Goal: Information Seeking & Learning: Learn about a topic

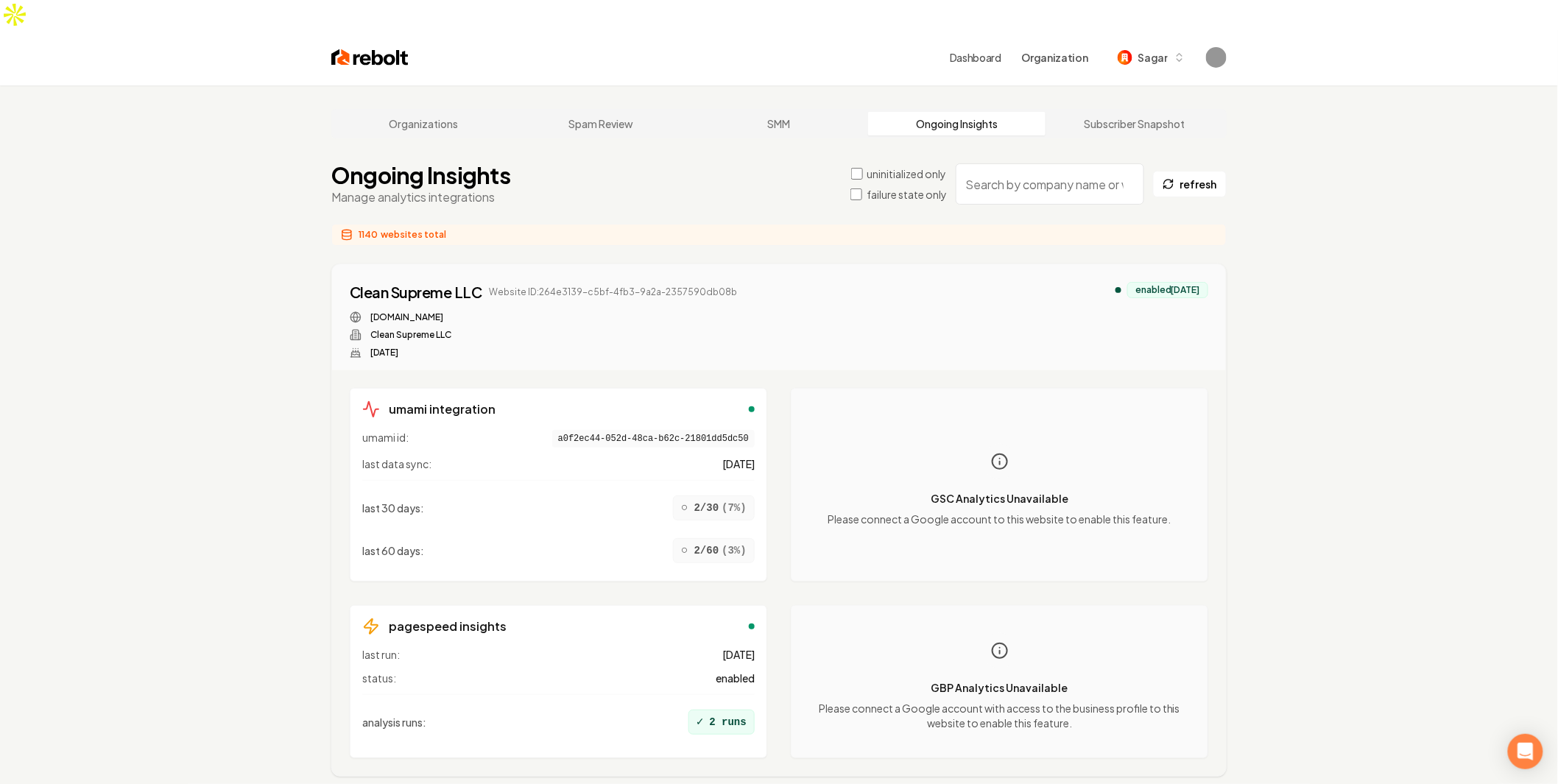
click at [908, 186] on label "failure state only" at bounding box center [907, 194] width 81 height 14
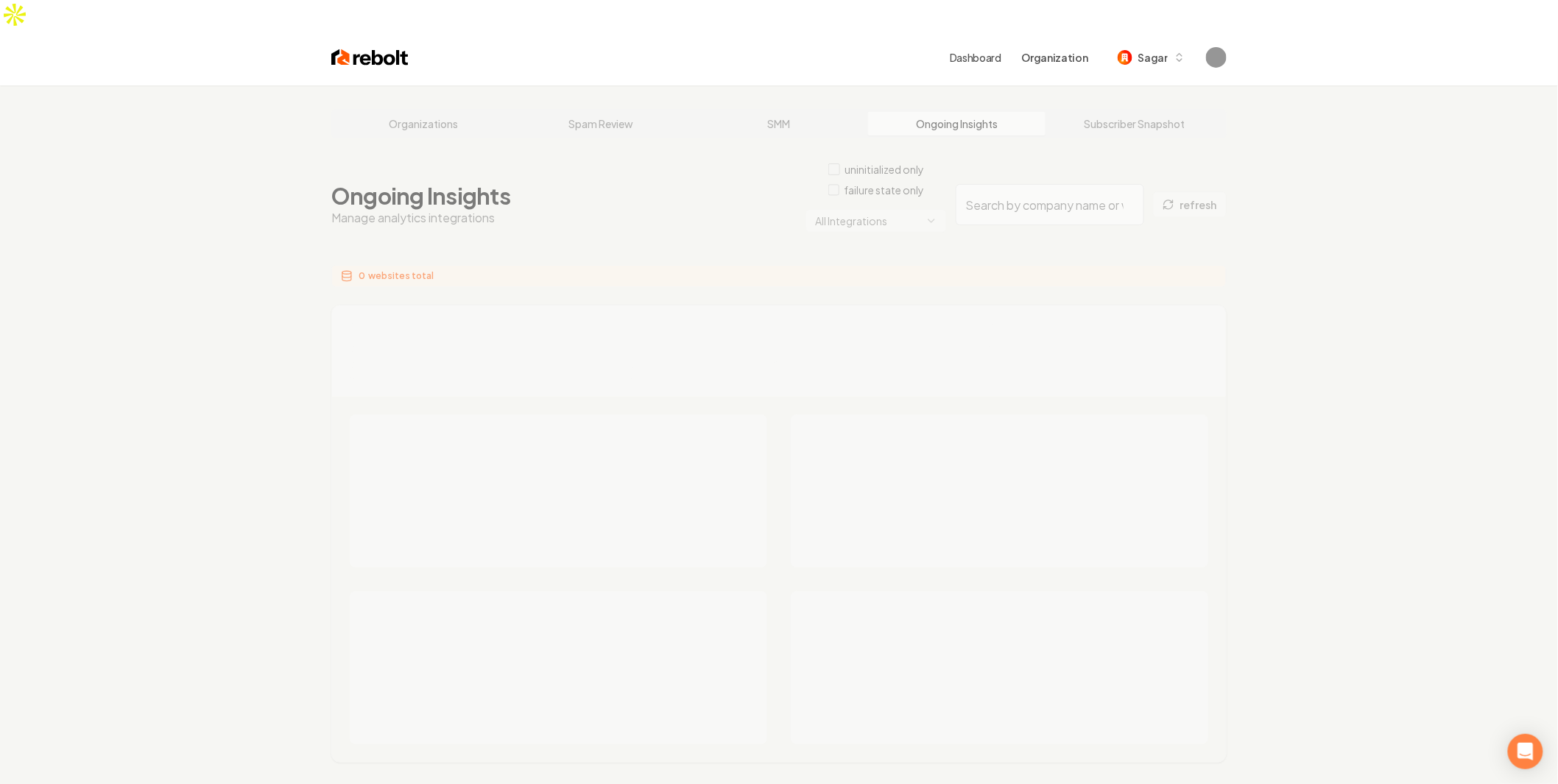
drag, startPoint x: 857, startPoint y: 192, endPoint x: 953, endPoint y: 191, distance: 96.0
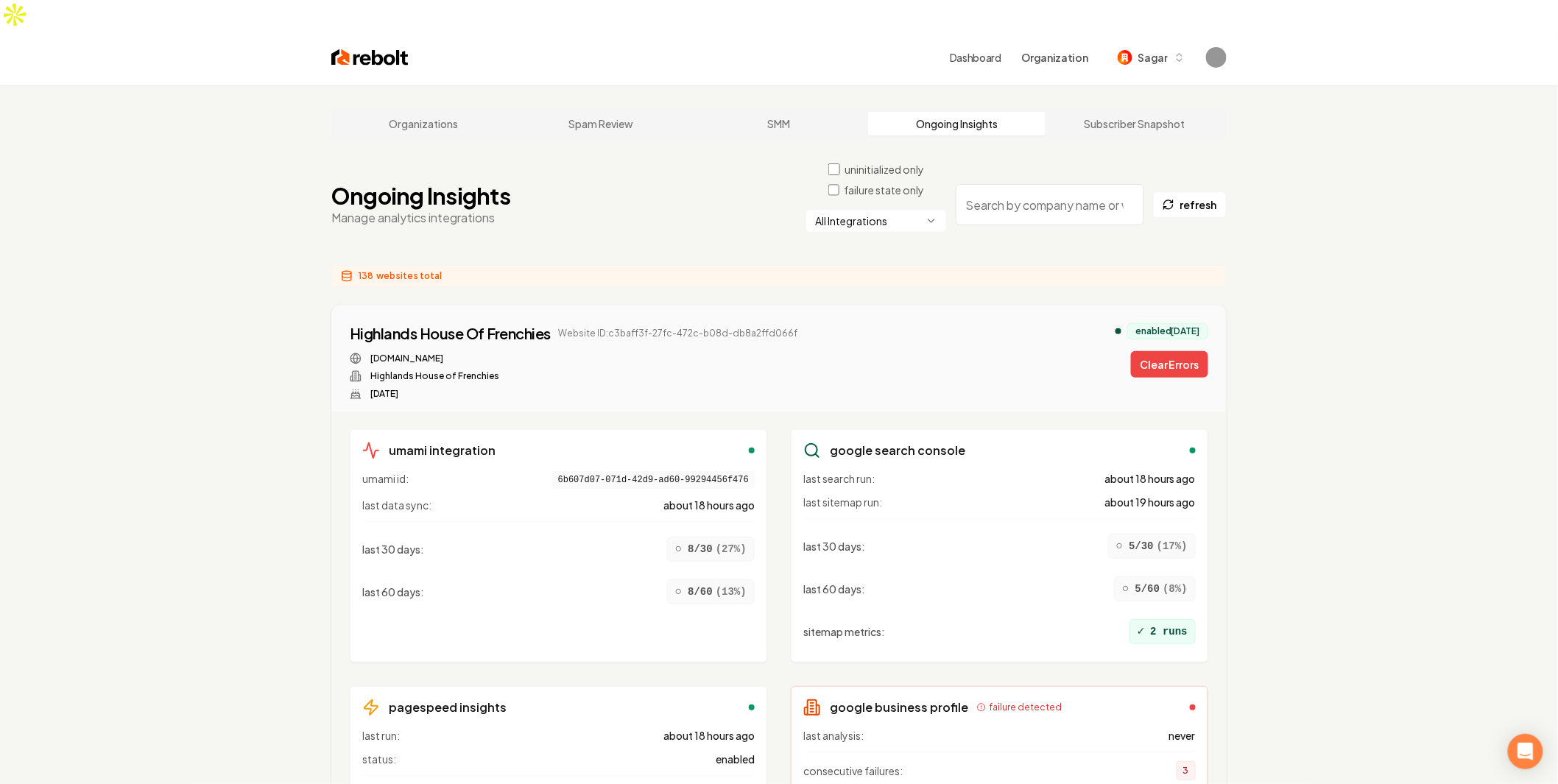
click at [900, 198] on html "Dashboard Organization Sagar Organizations Spam Review SMM Ongoing Insights Sub…" at bounding box center [779, 392] width 1558 height 784
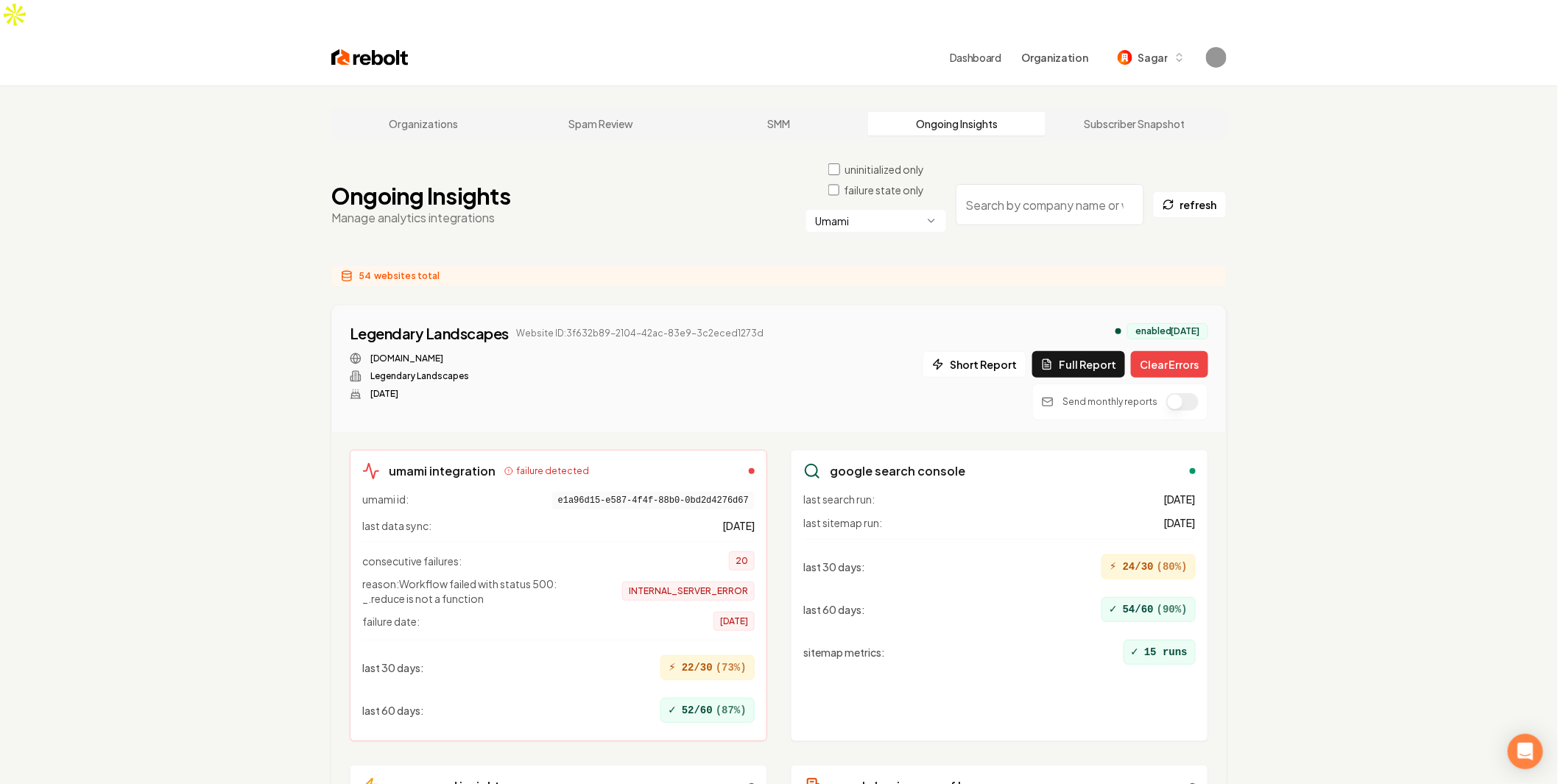
drag, startPoint x: 1444, startPoint y: 274, endPoint x: 1544, endPoint y: 297, distance: 102.6
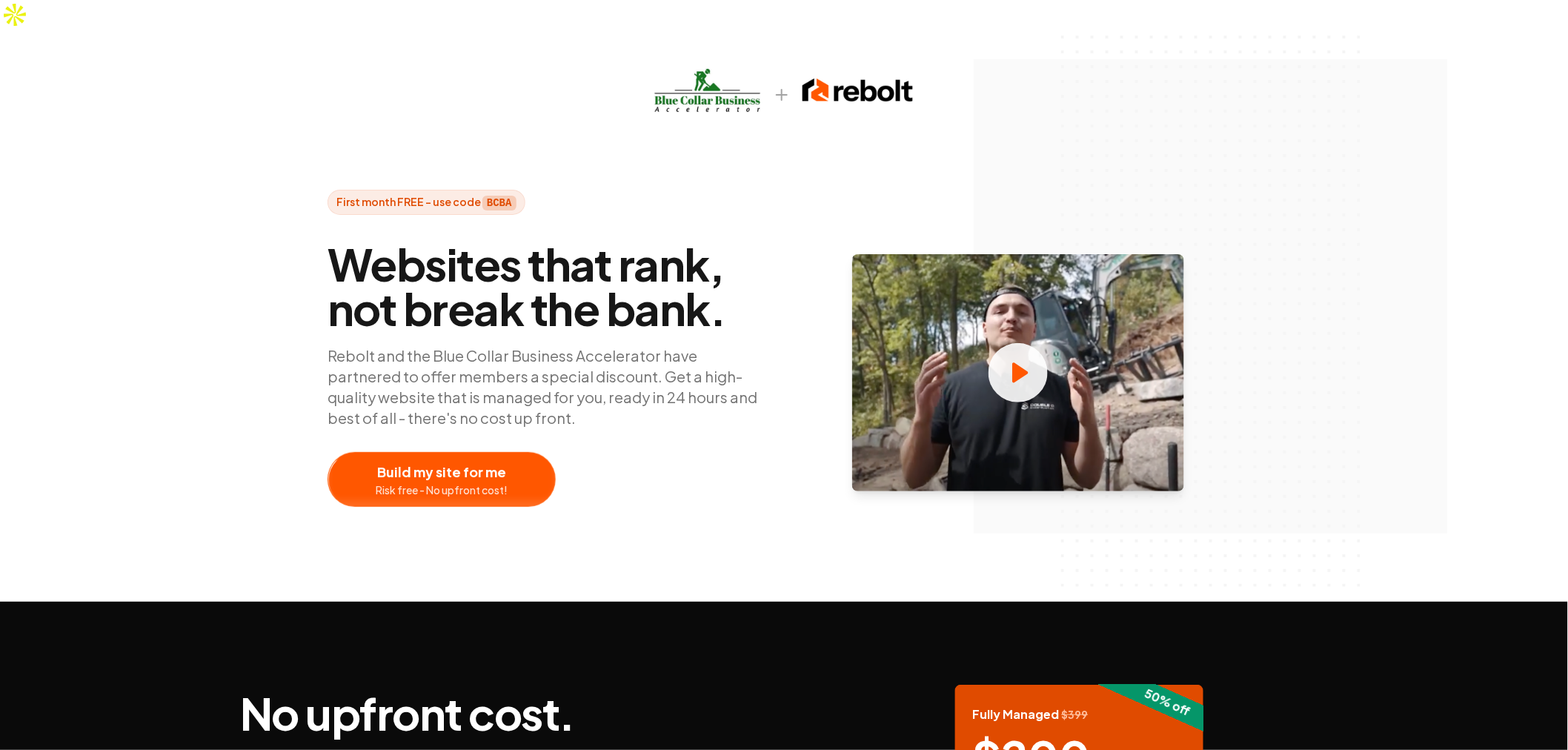
click at [798, 301] on div "Watch our video to learn more" at bounding box center [1018, 373] width 445 height 268
click at [782, 324] on div "Websites that rank, not break the bank. Rebolt and the Blue Collar Business Acc…" at bounding box center [783, 373] width 913 height 268
click at [779, 363] on div "Websites that rank, not break the bank. Rebolt and the Blue Collar Business Acc…" at bounding box center [783, 373] width 913 height 268
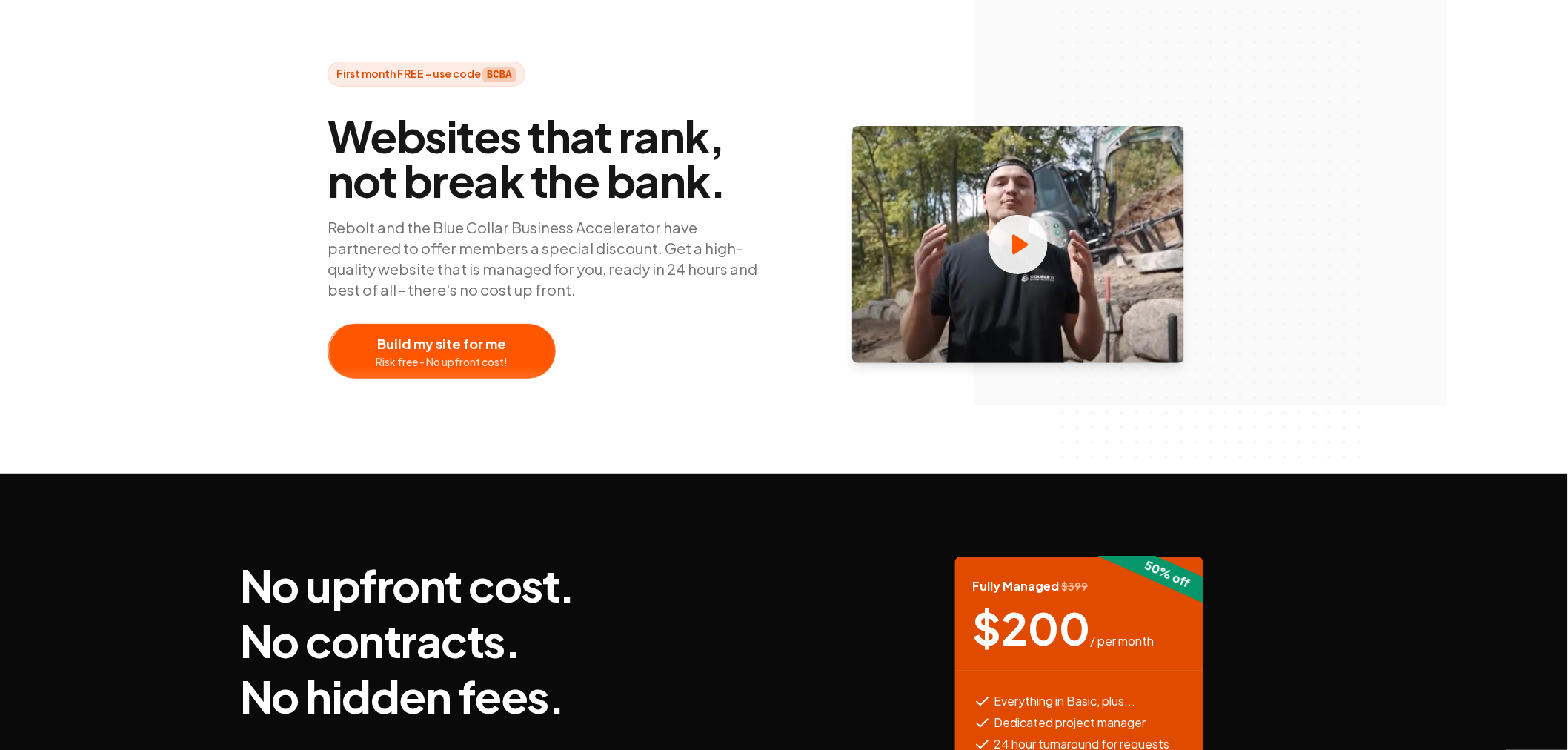
scroll to position [164, 0]
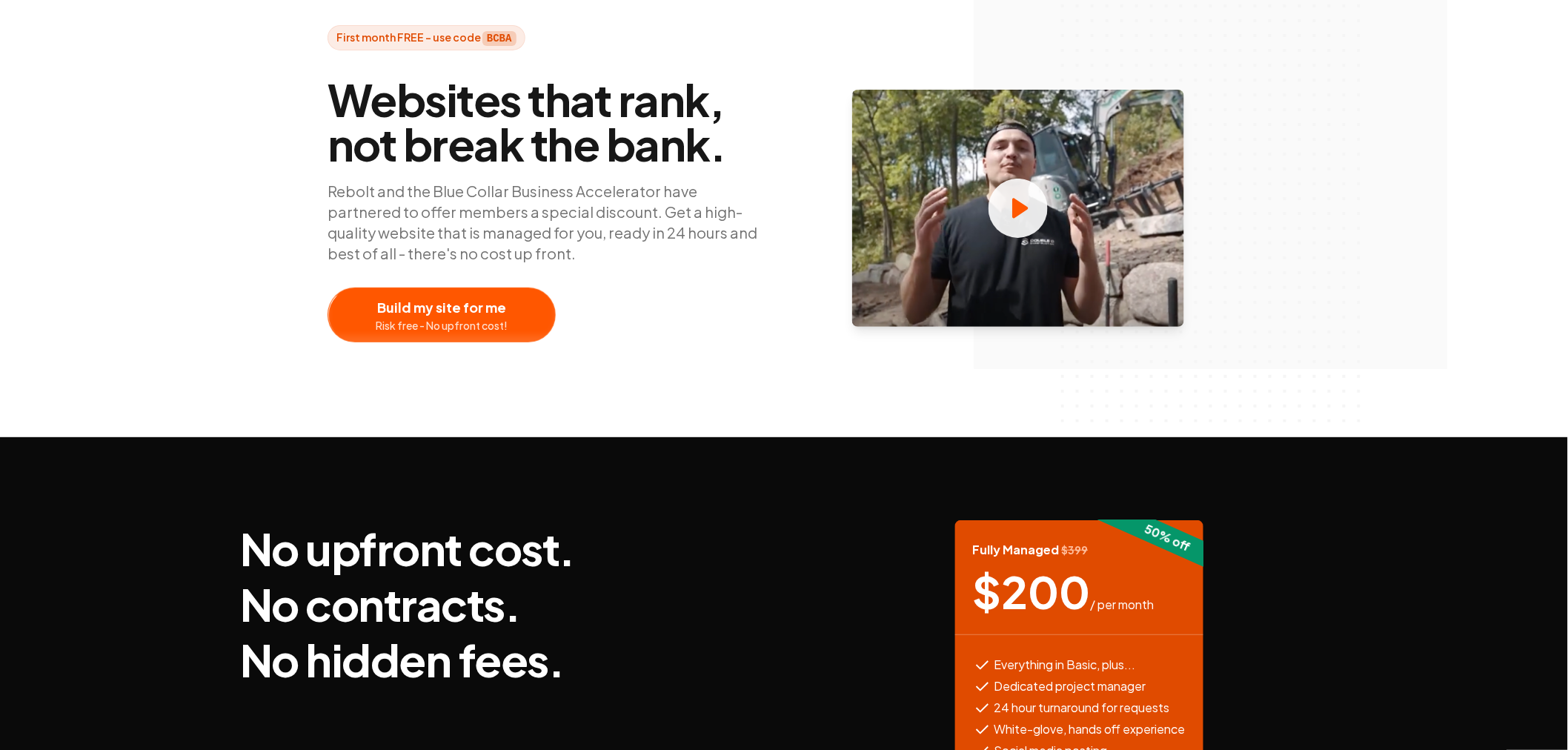
click at [781, 361] on div "First month FREE - use code BCBA Websites that rank, not break the bank. Rebolt…" at bounding box center [784, 151] width 1568 height 572
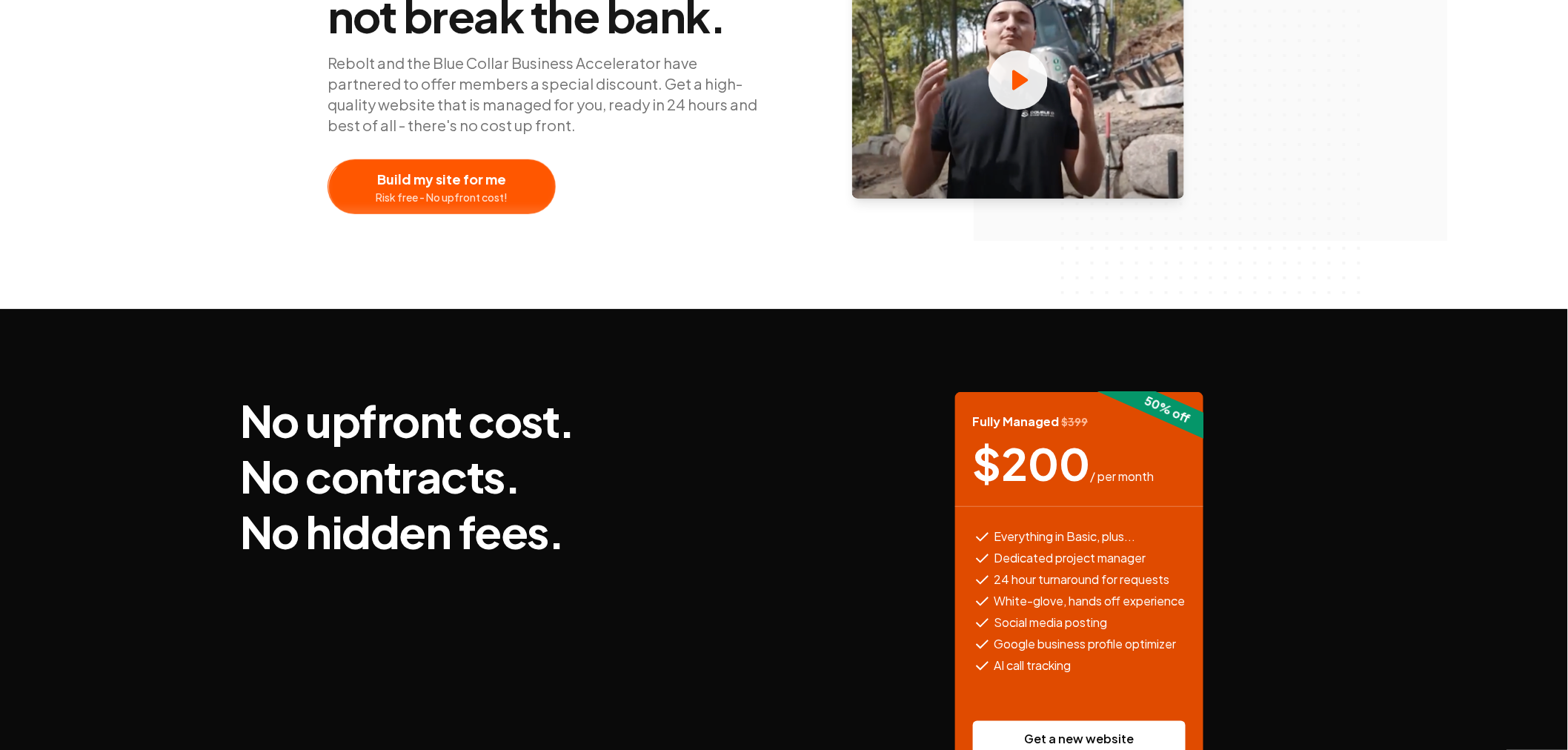
scroll to position [329, 0]
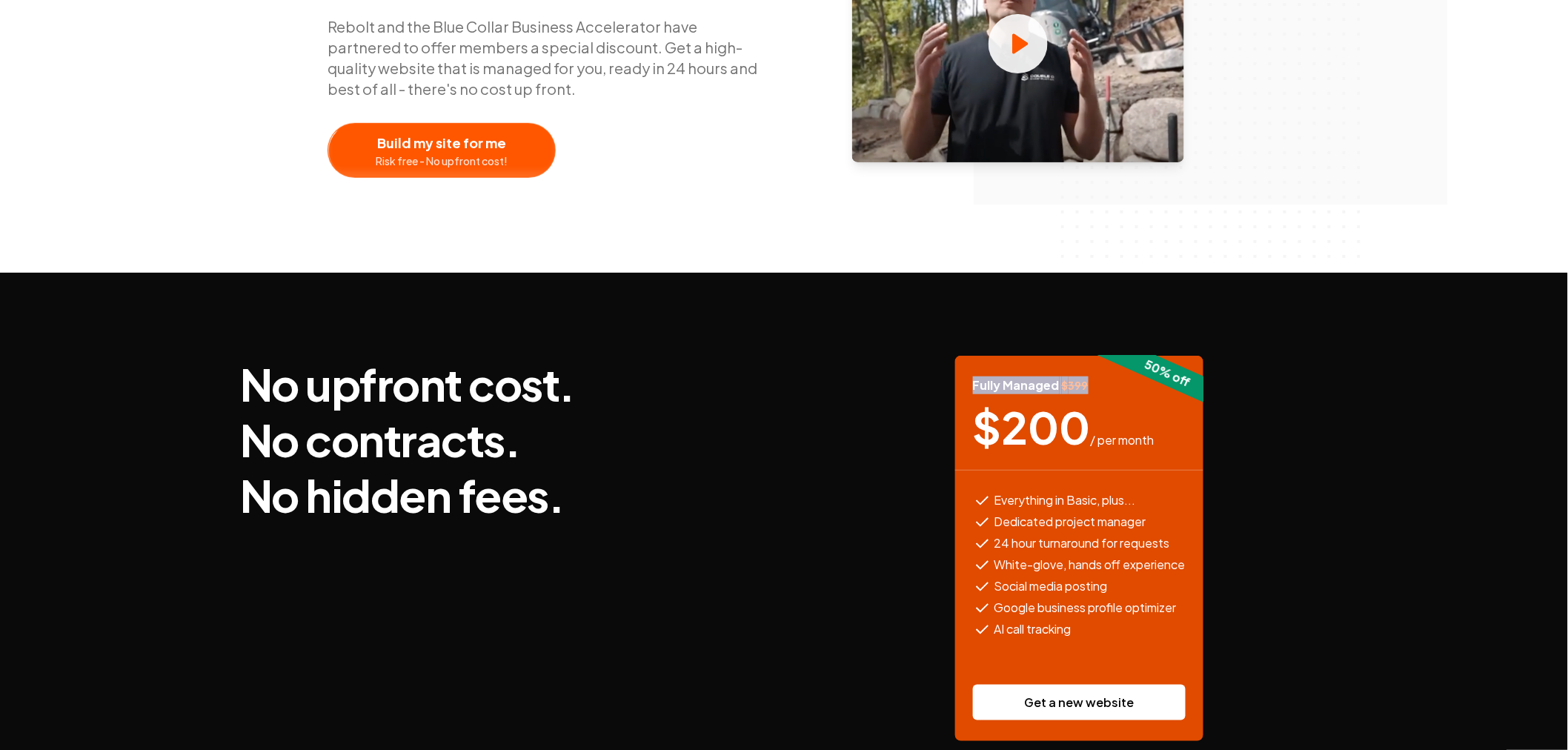
drag, startPoint x: 968, startPoint y: 349, endPoint x: 1138, endPoint y: 354, distance: 170.1
click at [1138, 355] on div "Fully Managed $ 399 $ 200 / per month" at bounding box center [1079, 413] width 248 height 115
click at [1116, 376] on div "Fully Managed $ 399" at bounding box center [1078, 385] width 212 height 18
drag, startPoint x: 1095, startPoint y: 352, endPoint x: 965, endPoint y: 357, distance: 130.1
click at [965, 357] on div "Fully Managed $ 399 $ 200 / per month" at bounding box center [1079, 413] width 248 height 115
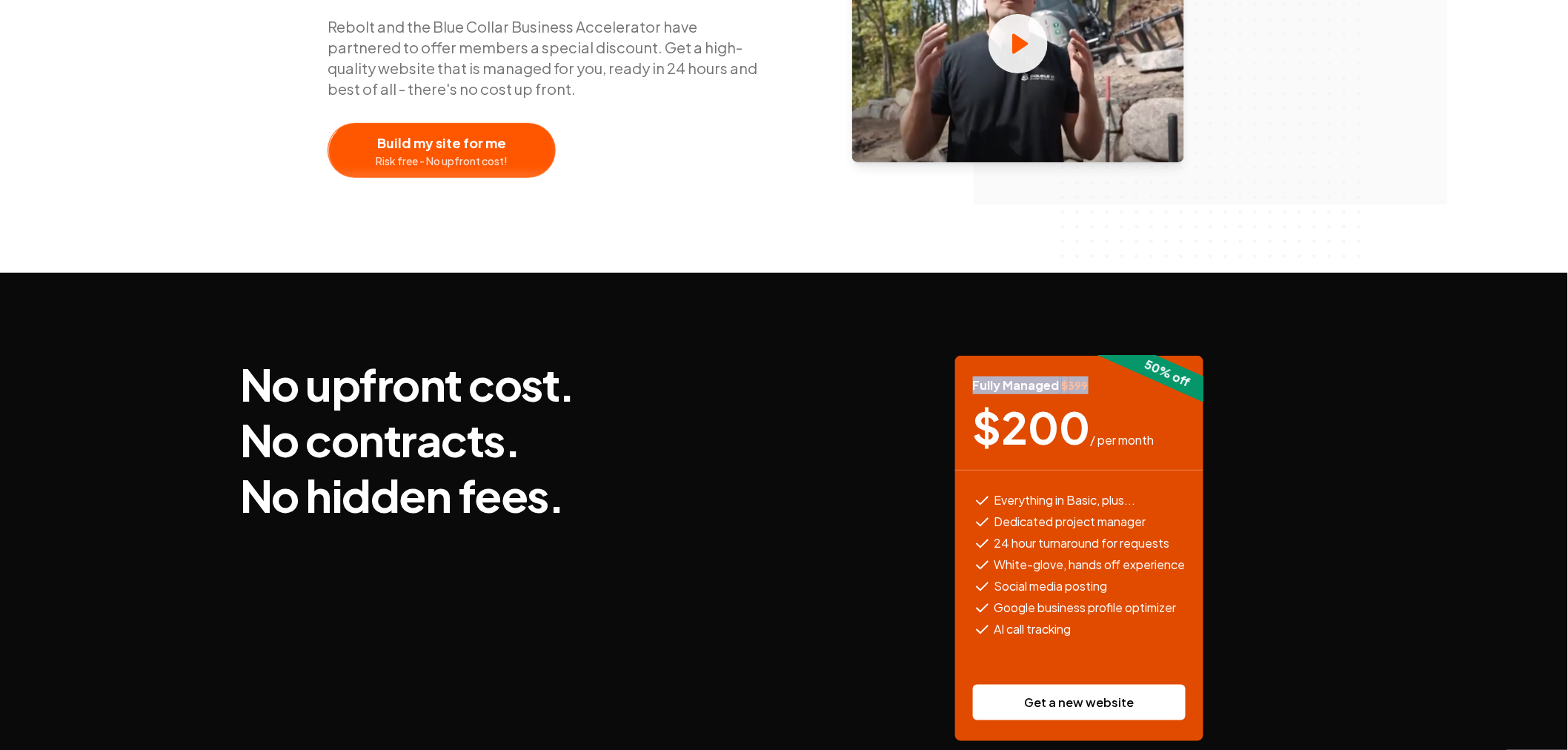
click at [965, 357] on div "Fully Managed $ 399 $ 200 / per month" at bounding box center [1079, 413] width 248 height 115
drag, startPoint x: 969, startPoint y: 353, endPoint x: 1108, endPoint y: 354, distance: 139.0
click at [1099, 355] on div "Fully Managed $ 399 $ 200 / per month" at bounding box center [1079, 413] width 248 height 115
click at [1109, 376] on div "Fully Managed $ 399" at bounding box center [1078, 385] width 212 height 18
click at [1274, 402] on div "50 % off Fully Managed $ 399 $ 200 / per month Everything in Basic, plus... Ded…" at bounding box center [1078, 548] width 498 height 385
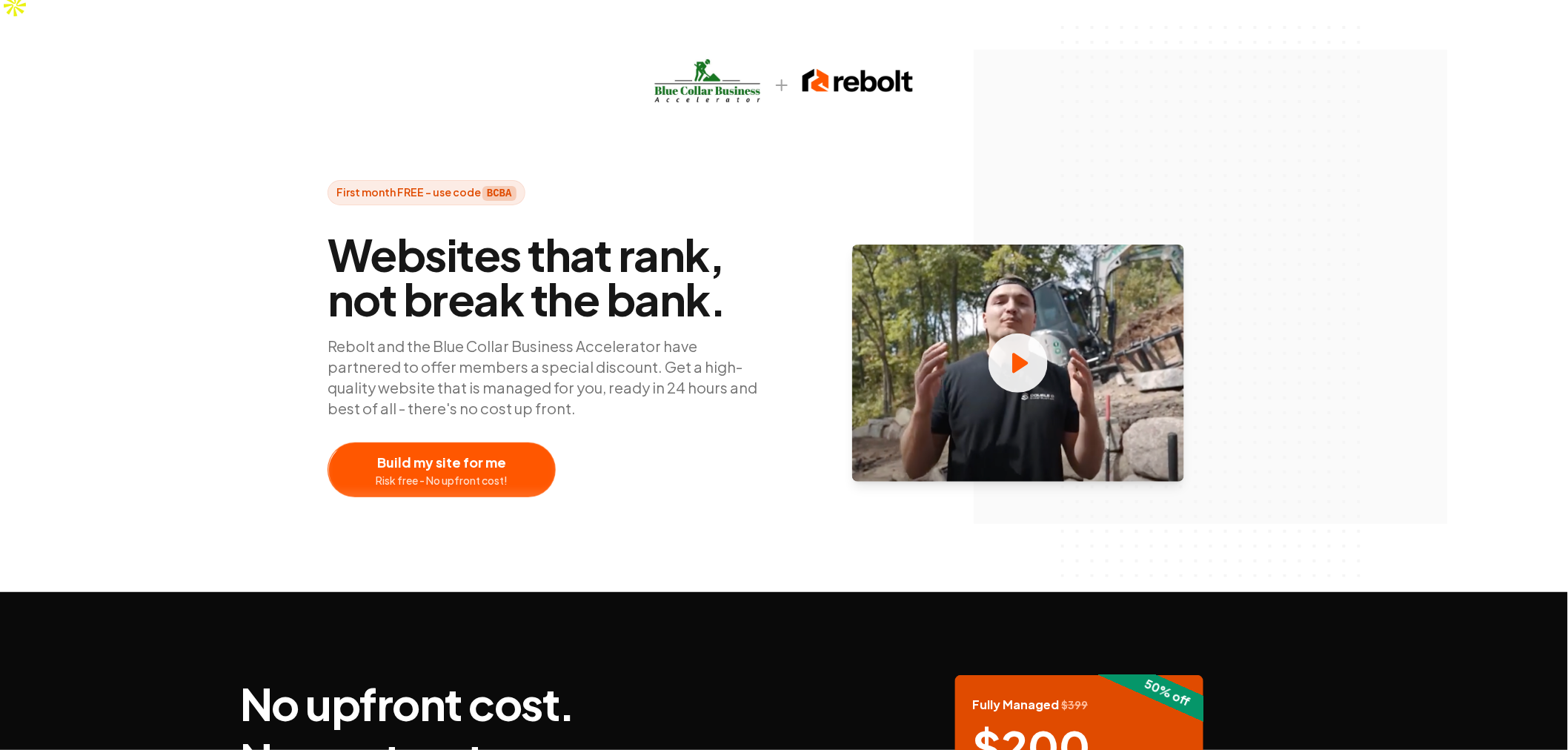
scroll to position [0, 0]
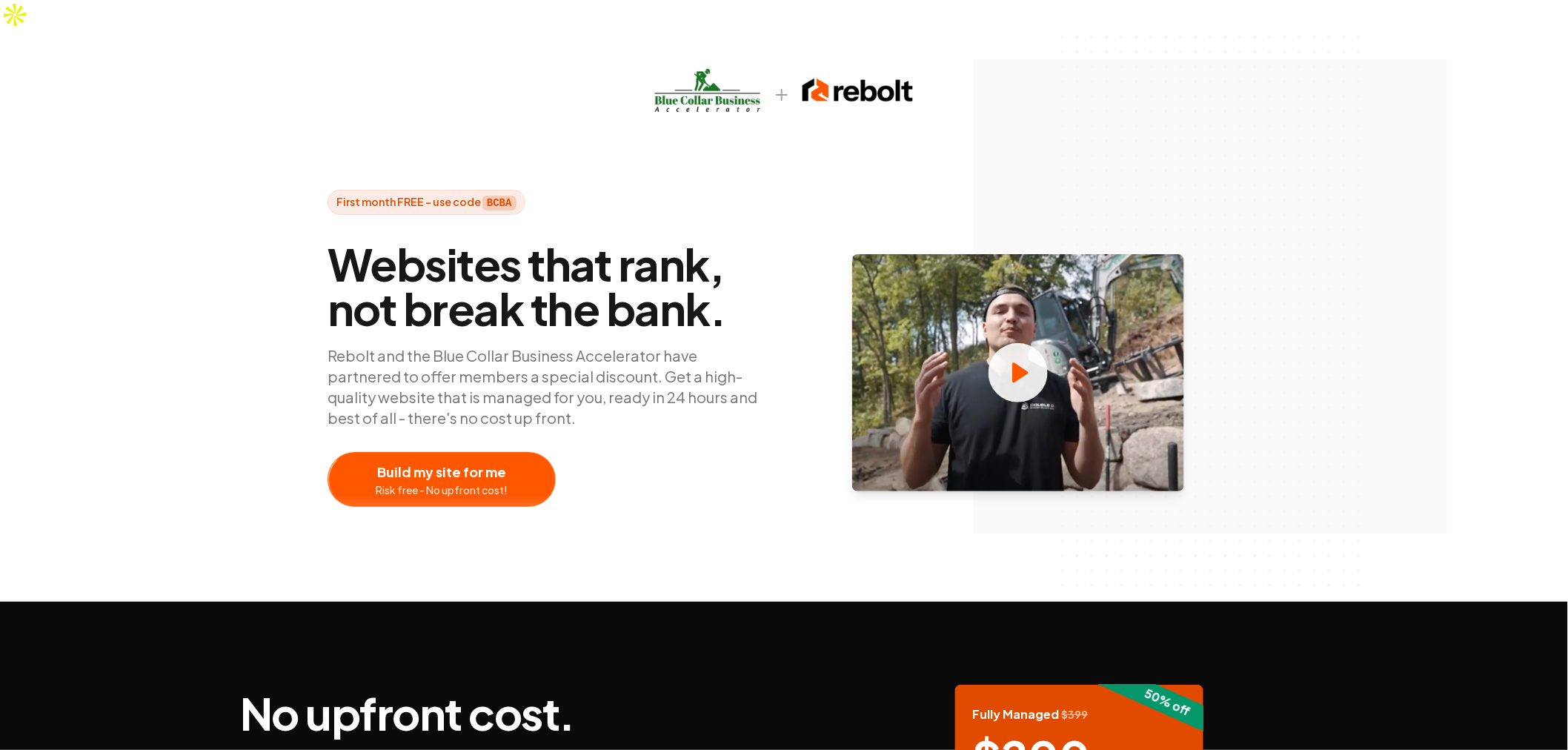
click at [1352, 470] on div "First month FREE - use code BCBA Websites that rank, not break the bank. Rebolt…" at bounding box center [784, 316] width 1568 height 572
click at [1346, 459] on div "First month FREE - use code BCBA Websites that rank, not break the bank. Rebolt…" at bounding box center [784, 316] width 1568 height 572
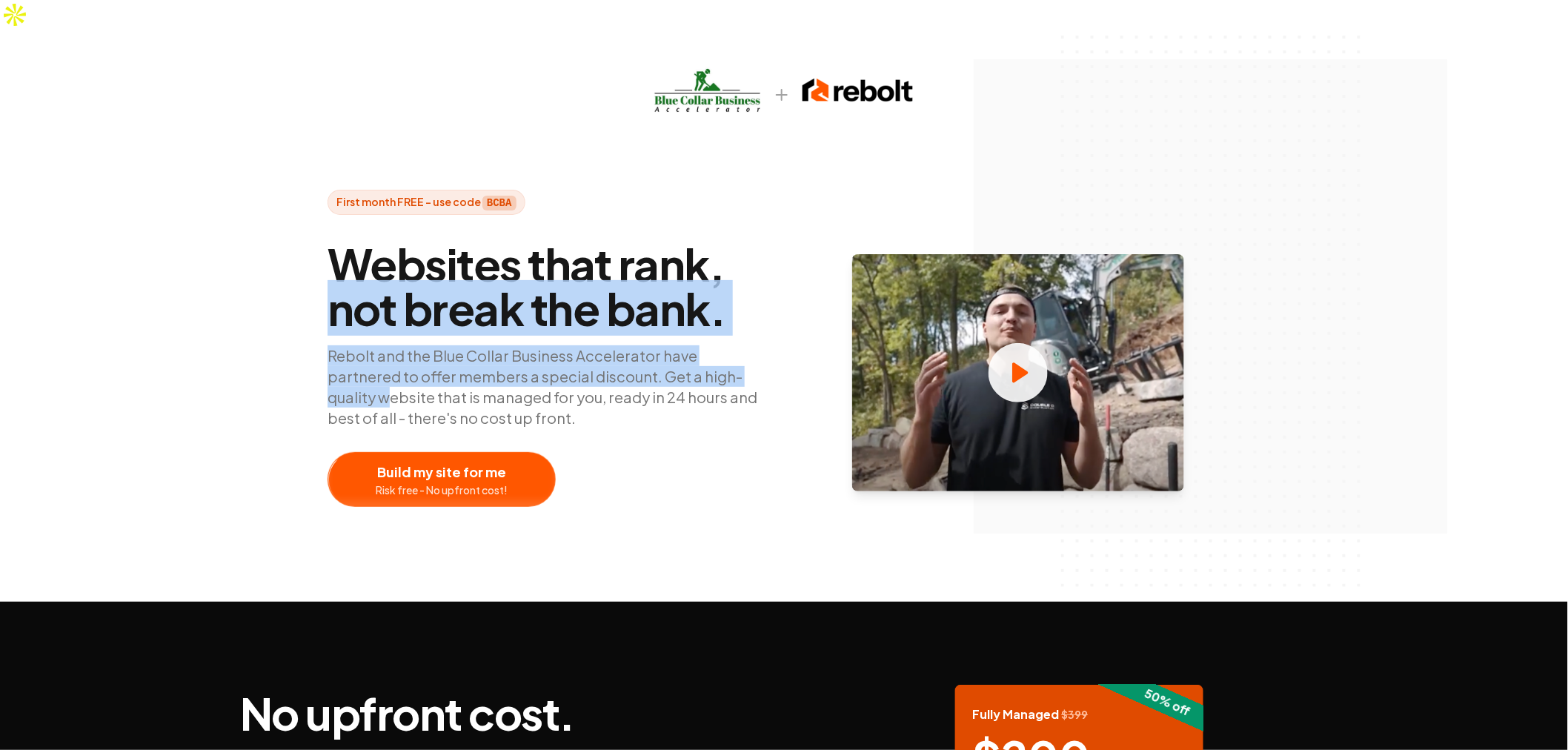
drag, startPoint x: 721, startPoint y: 350, endPoint x: 327, endPoint y: 268, distance: 402.4
click at [327, 268] on div "Websites that rank, not break the bank. Rebolt and the Blue Collar Business Acc…" at bounding box center [550, 373] width 445 height 268
click at [362, 262] on span "Websites that rank, not break the bank." at bounding box center [550, 286] width 445 height 89
